Goal: Task Accomplishment & Management: Manage account settings

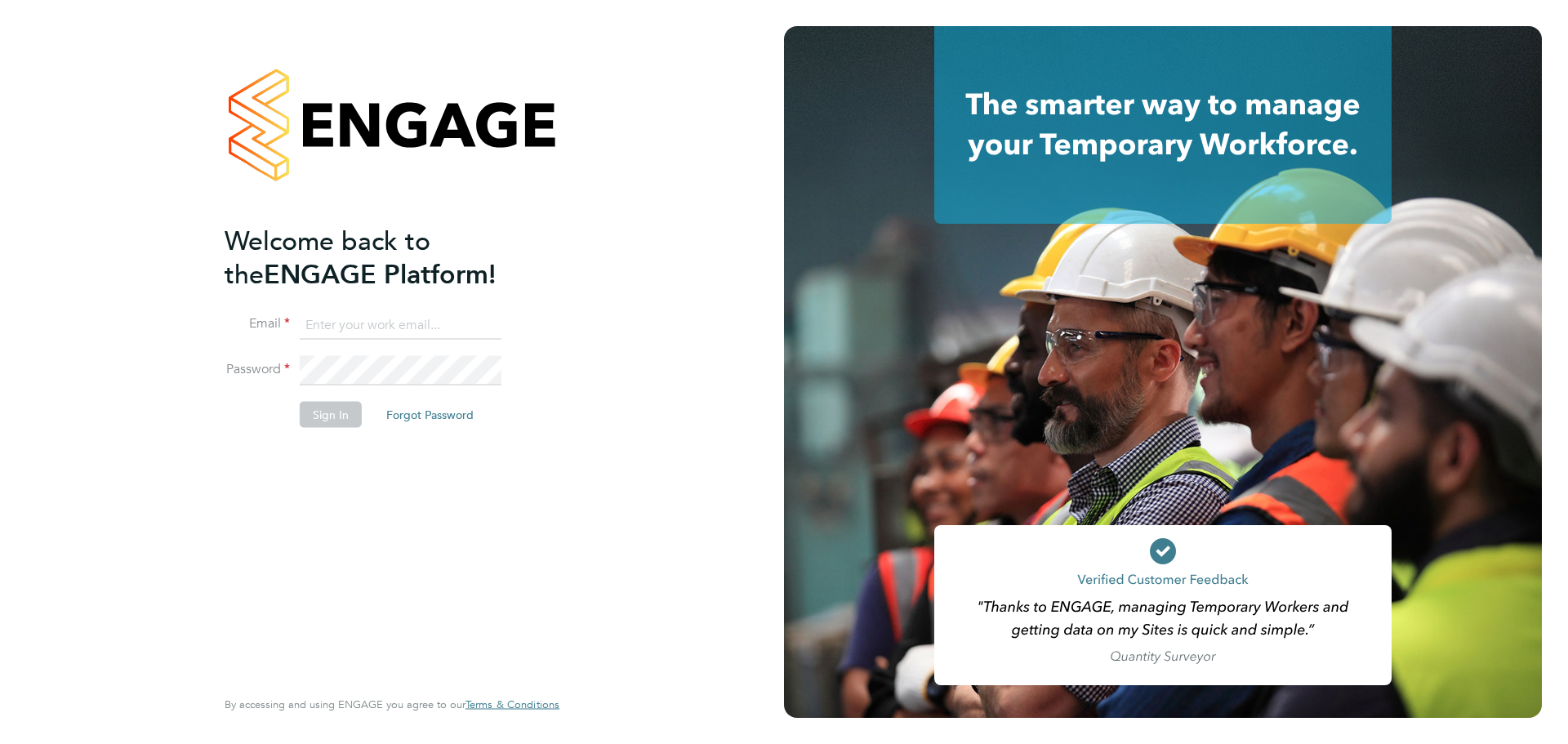
type input "mark.burden@wates.co.uk"
click at [312, 423] on button "Sign In" at bounding box center [330, 415] width 62 height 26
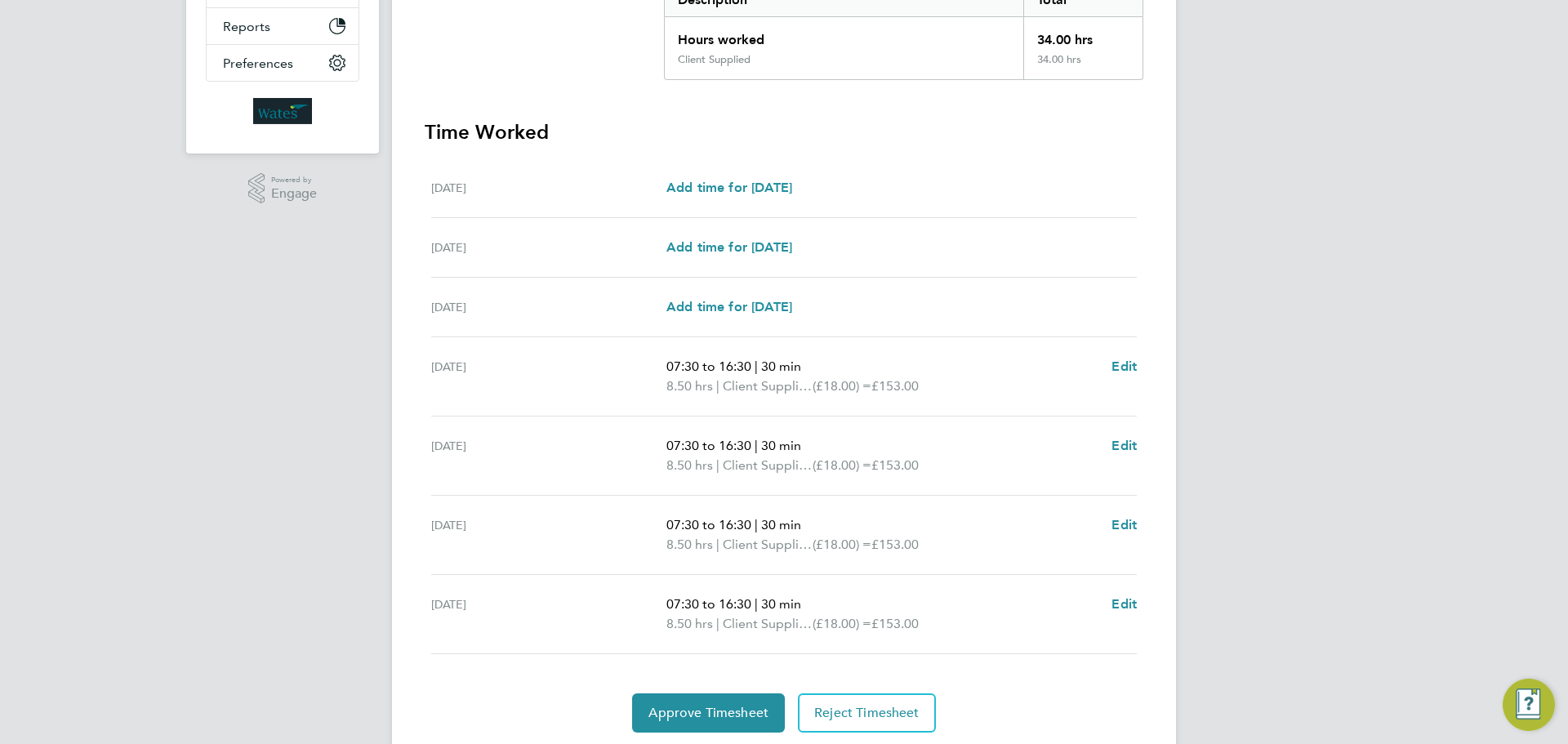
scroll to position [417, 0]
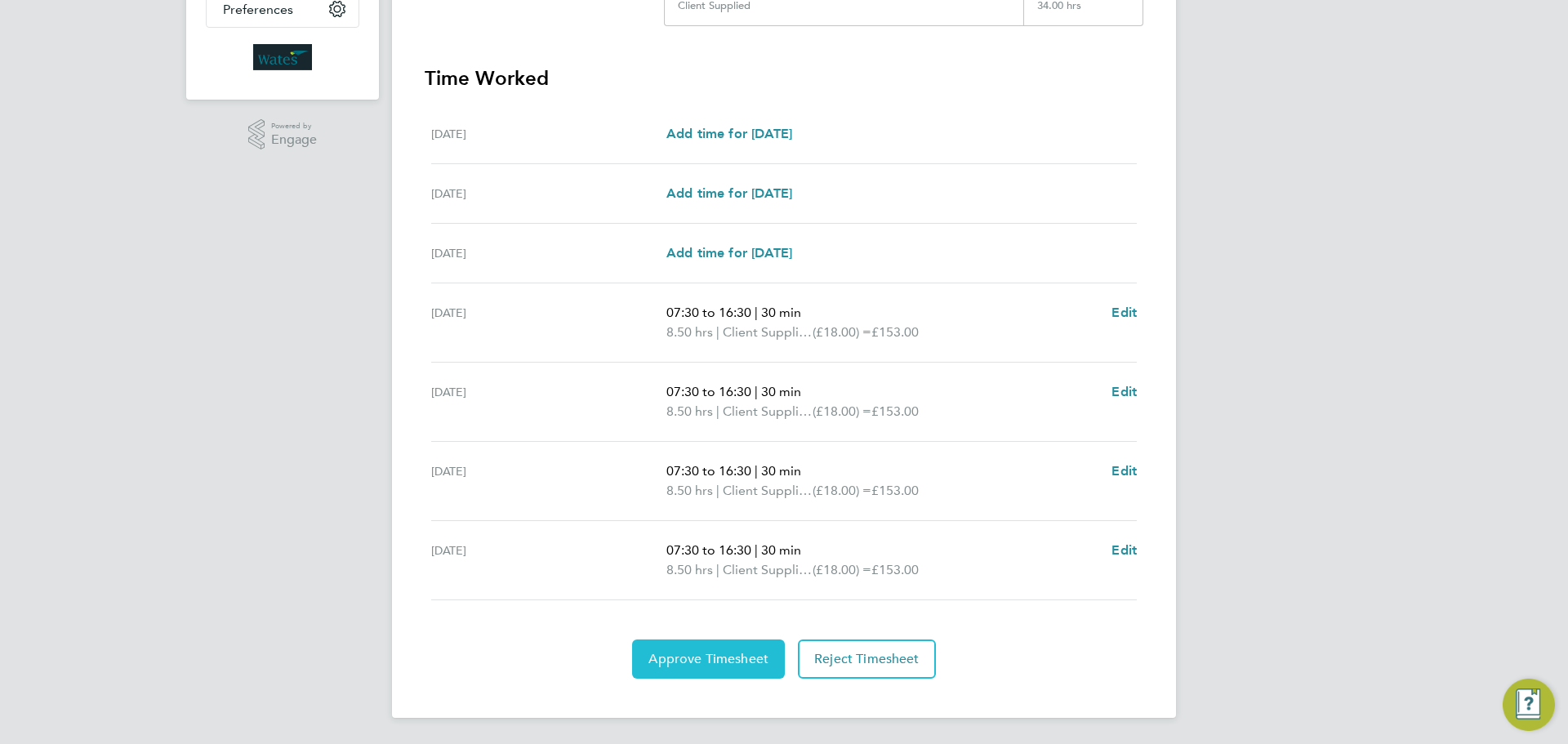
click at [737, 661] on span "Approve Timesheet" at bounding box center [708, 659] width 120 height 17
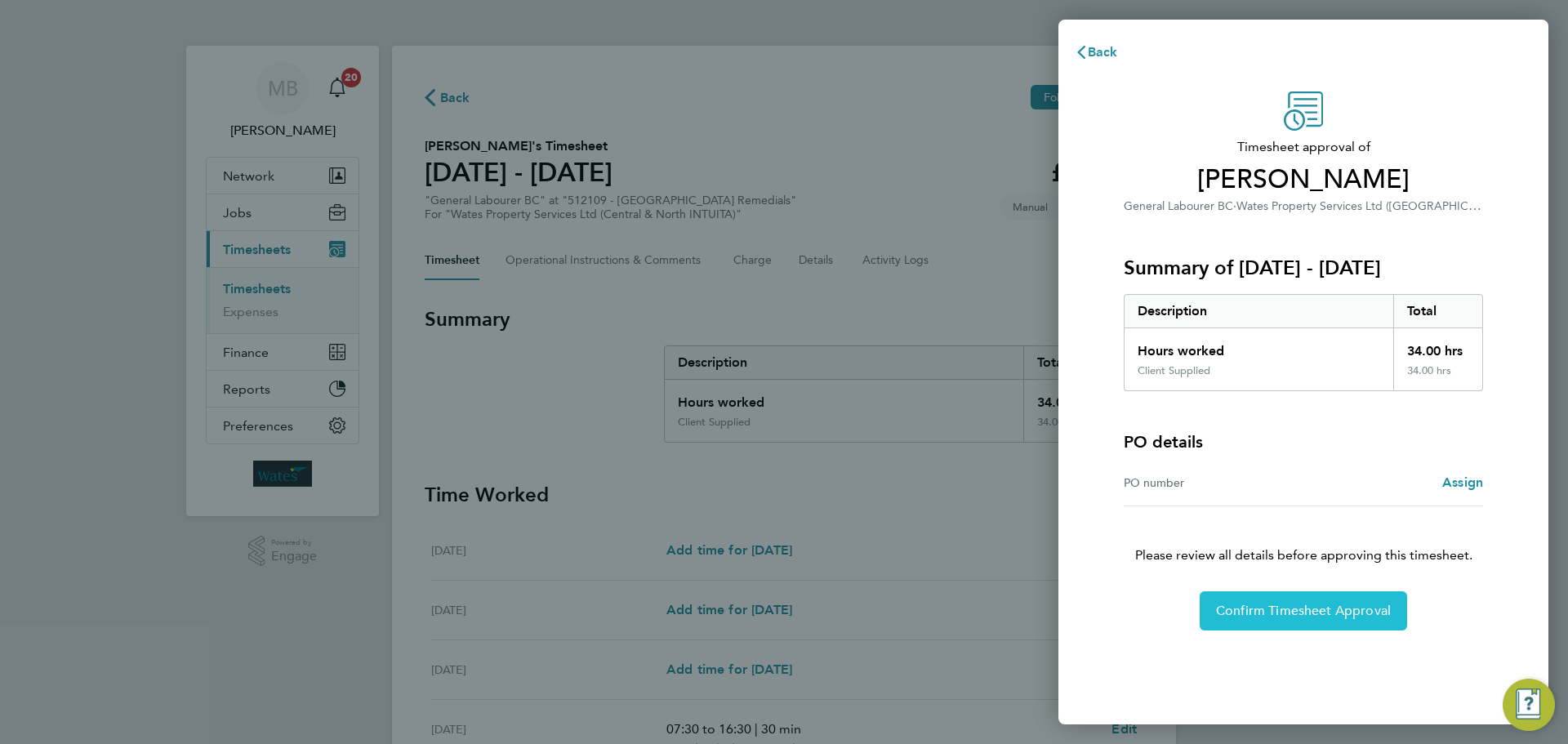
click at [1256, 615] on span "Confirm Timesheet Approval" at bounding box center [1302, 610] width 174 height 17
click at [1290, 619] on button "Confirm Timesheet Approval" at bounding box center [1303, 610] width 208 height 40
